Goal: Navigation & Orientation: Find specific page/section

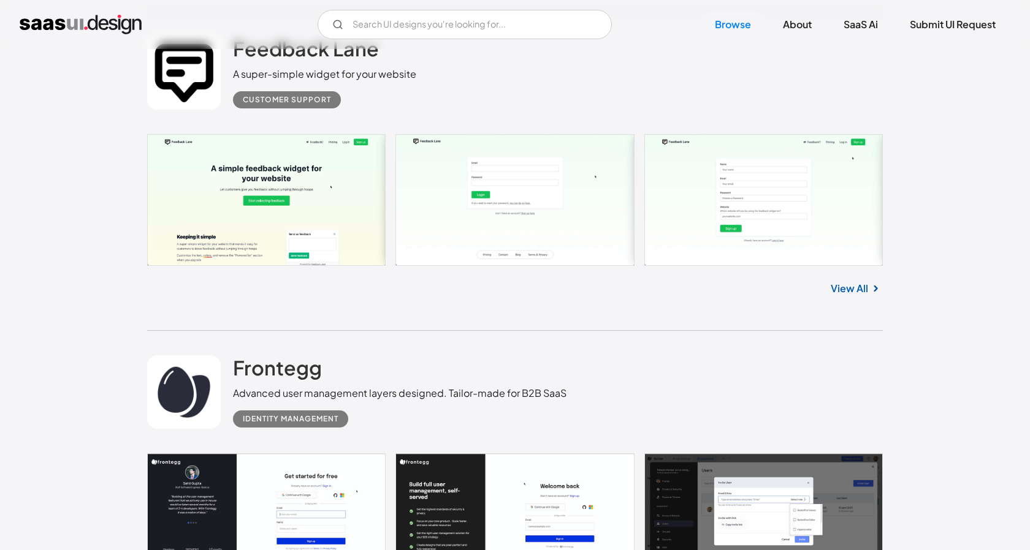
scroll to position [6222, 0]
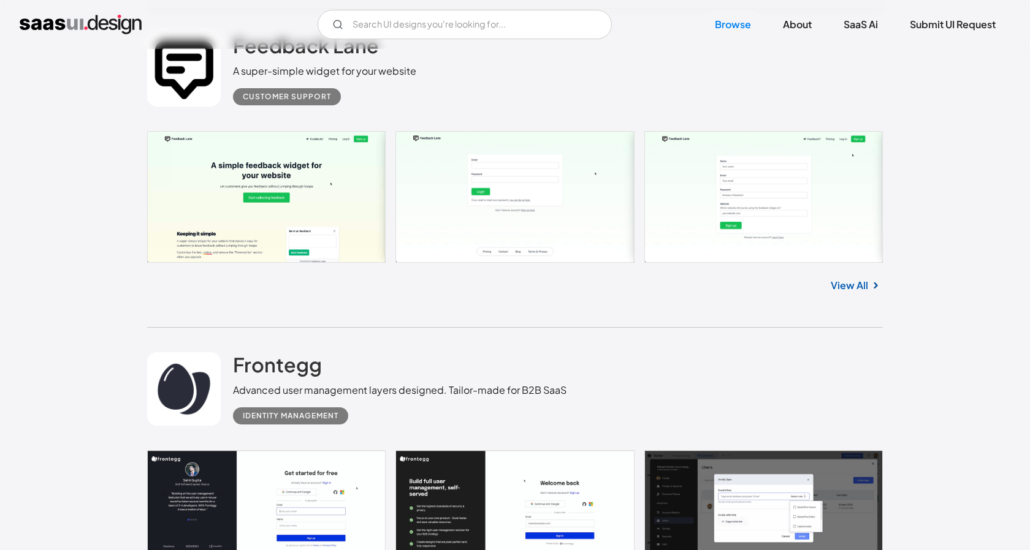
click at [46, 25] on img "home" at bounding box center [81, 25] width 122 height 20
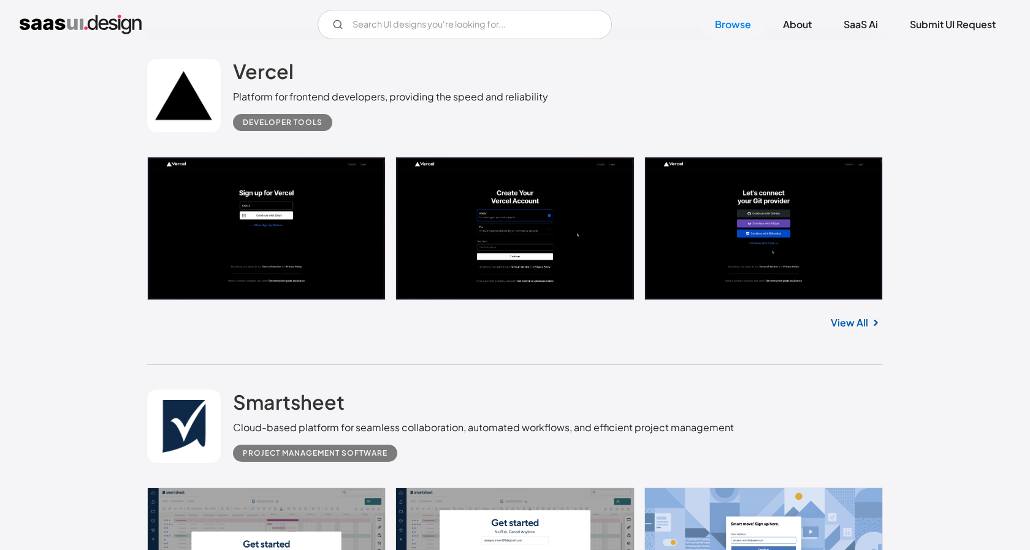
scroll to position [8104, 0]
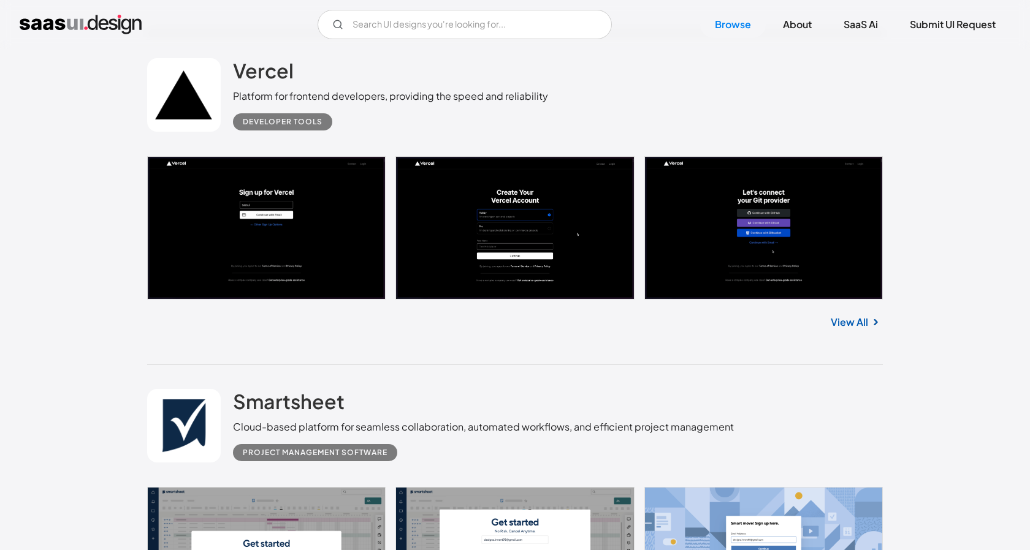
click at [196, 112] on link at bounding box center [184, 95] width 74 height 74
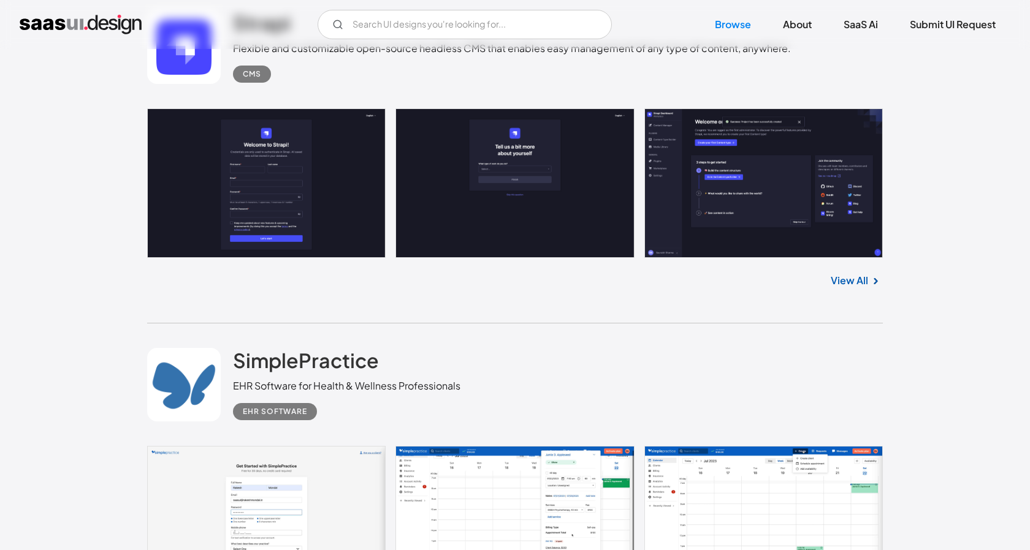
scroll to position [13652, 0]
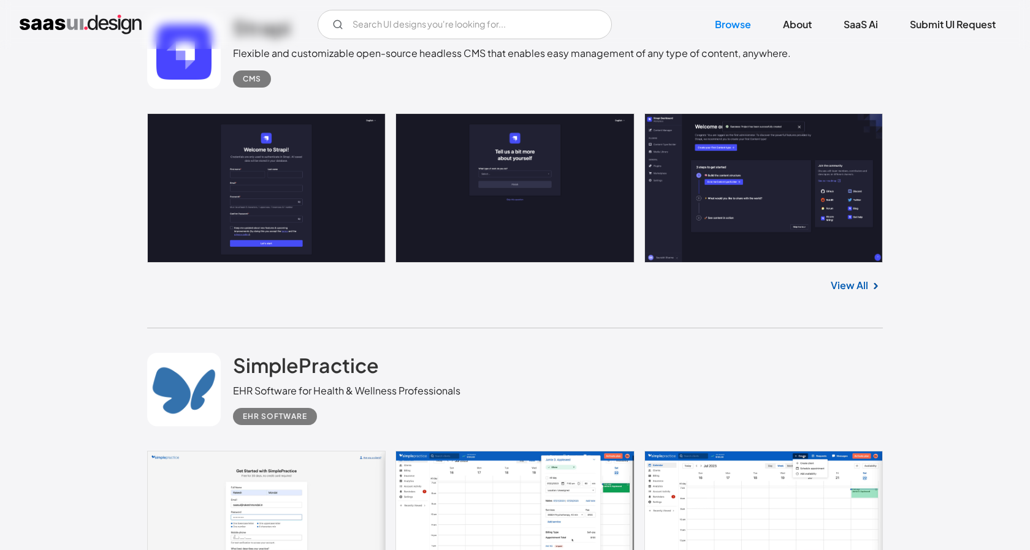
click at [836, 293] on link "View All" at bounding box center [849, 285] width 37 height 15
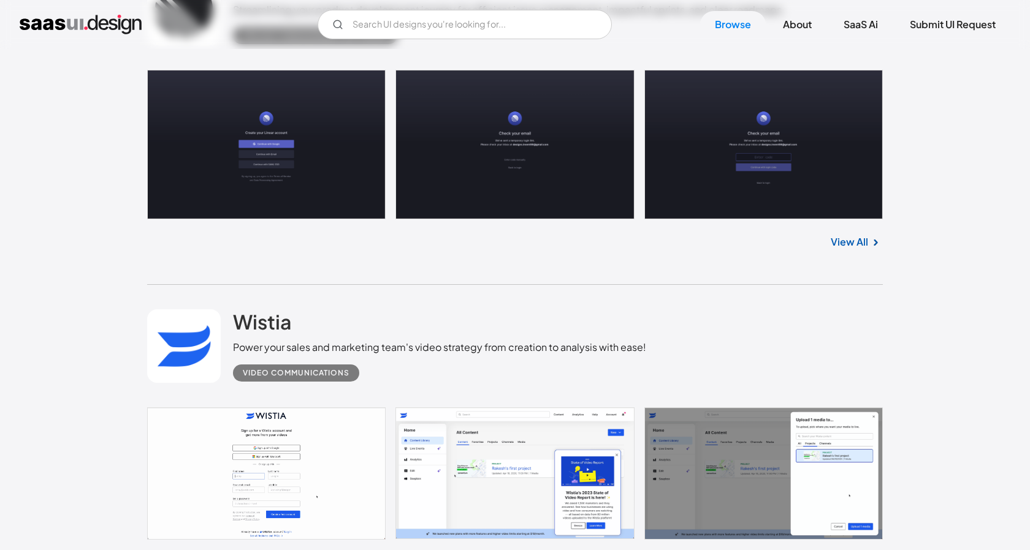
scroll to position [15350, 0]
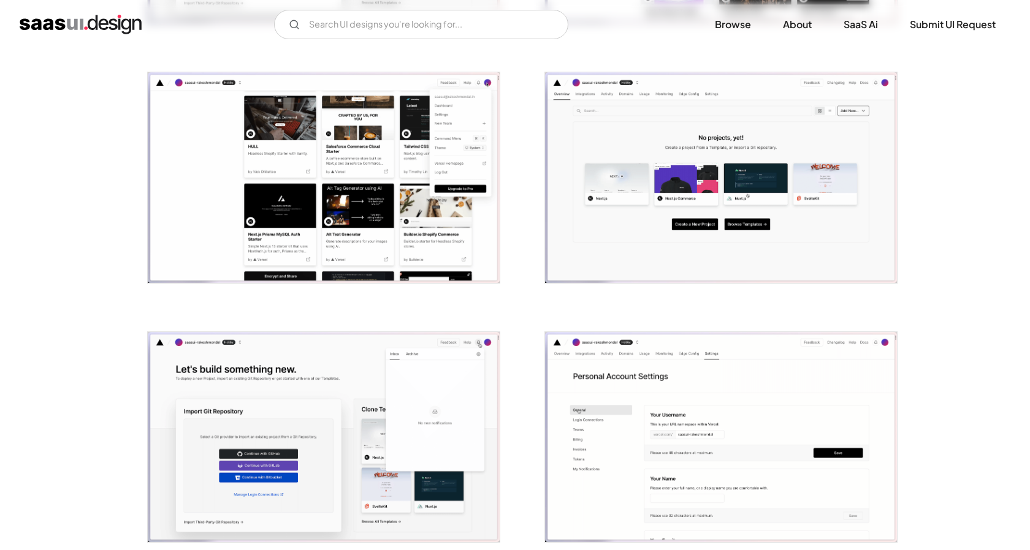
scroll to position [995, 0]
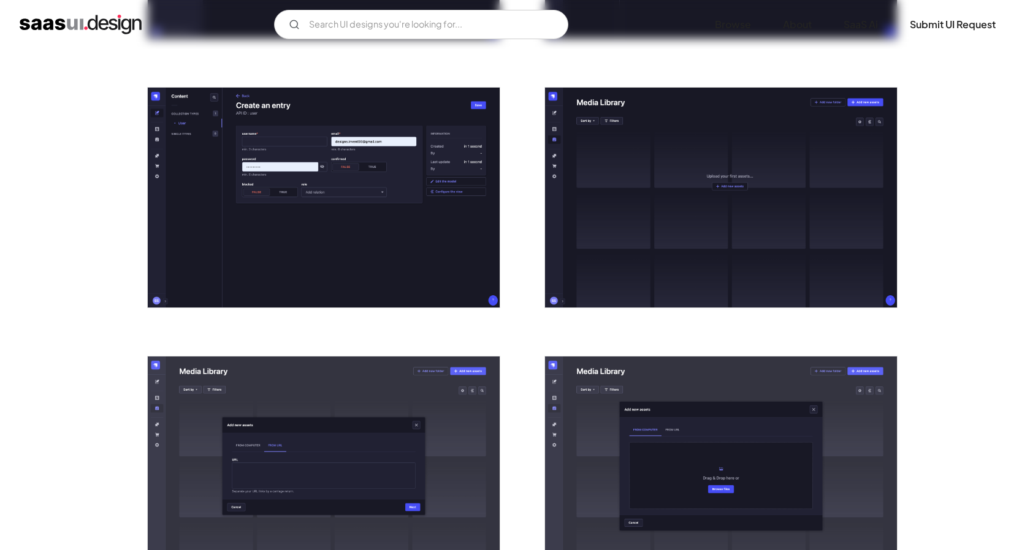
scroll to position [1815, 0]
